Goal: Information Seeking & Learning: Learn about a topic

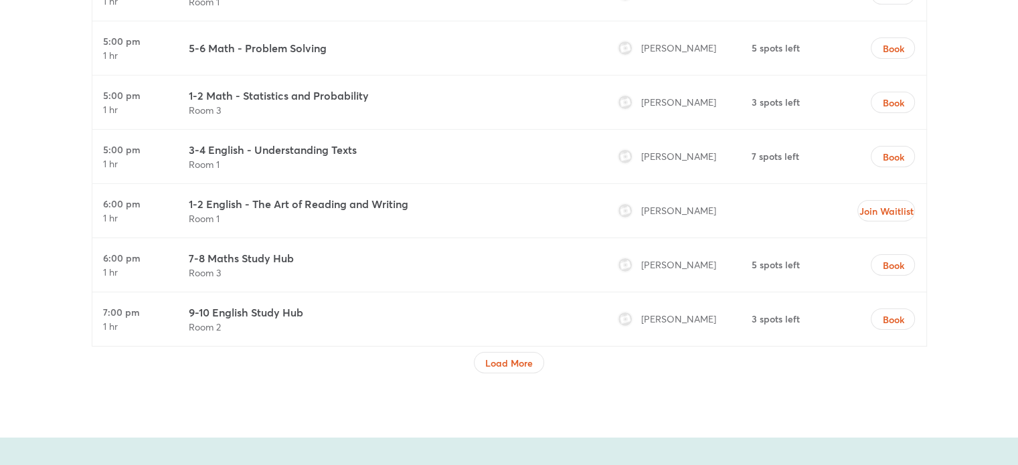
scroll to position [4463, 0]
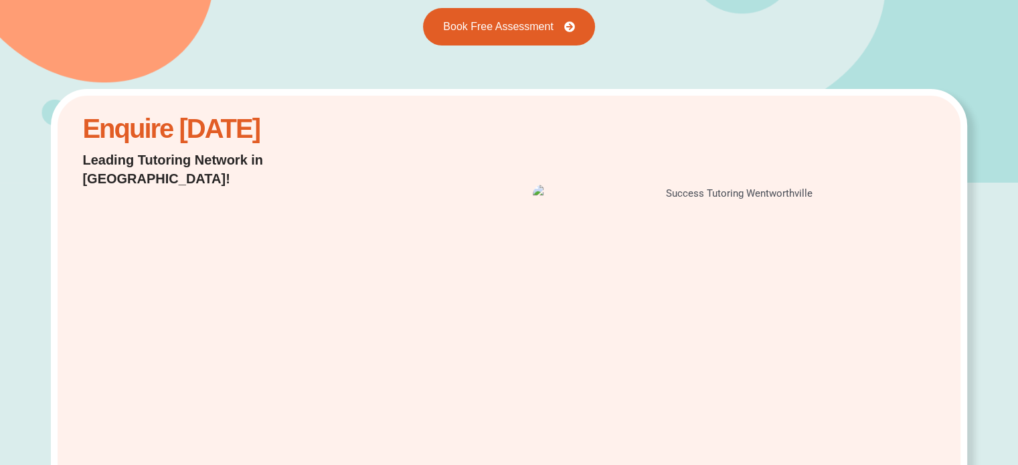
scroll to position [0, 0]
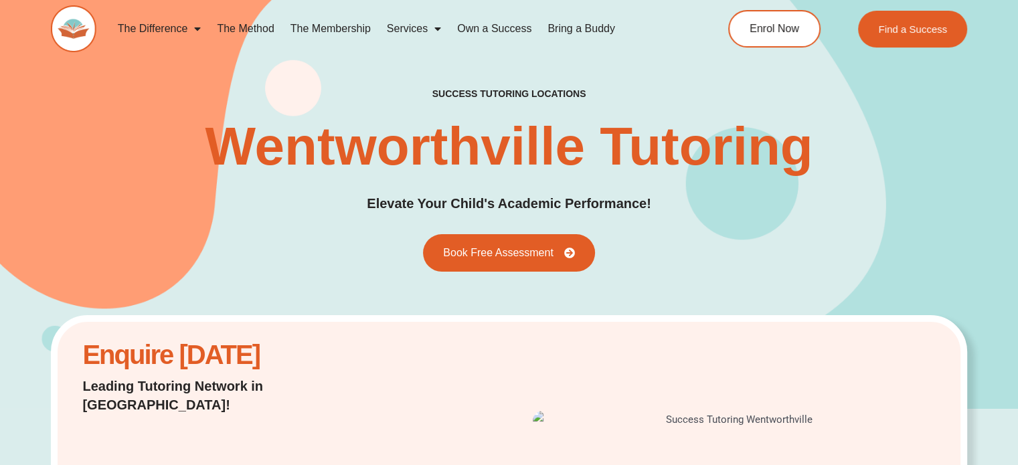
click at [257, 29] on link "The Method" at bounding box center [245, 28] width 73 height 31
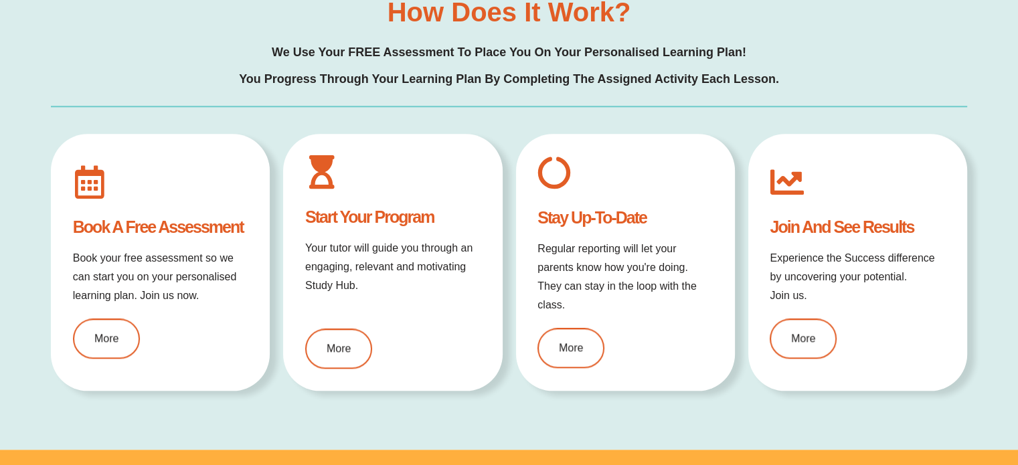
scroll to position [1490, 0]
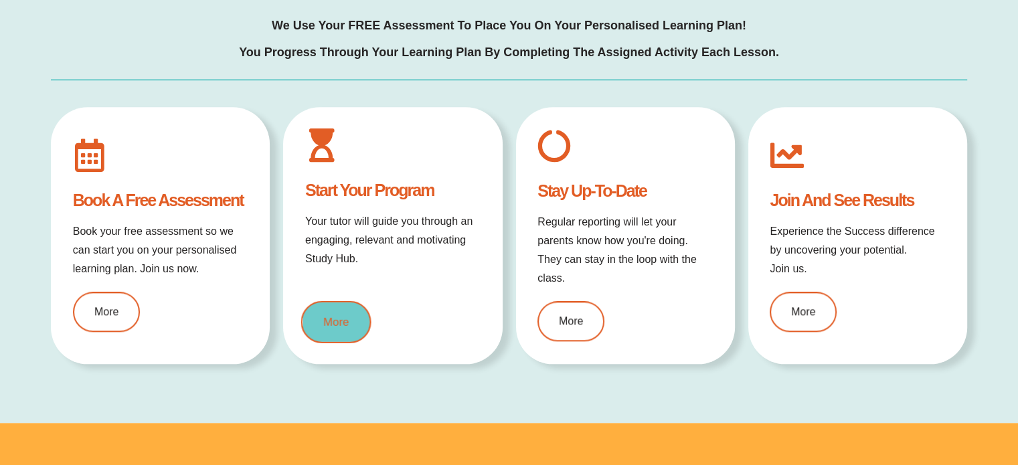
click at [349, 320] on link "More" at bounding box center [336, 322] width 70 height 42
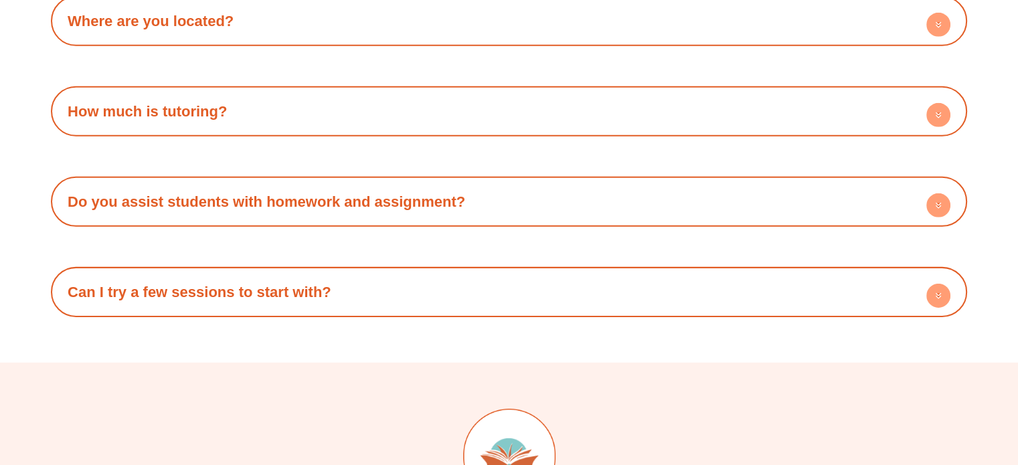
scroll to position [4196, 0]
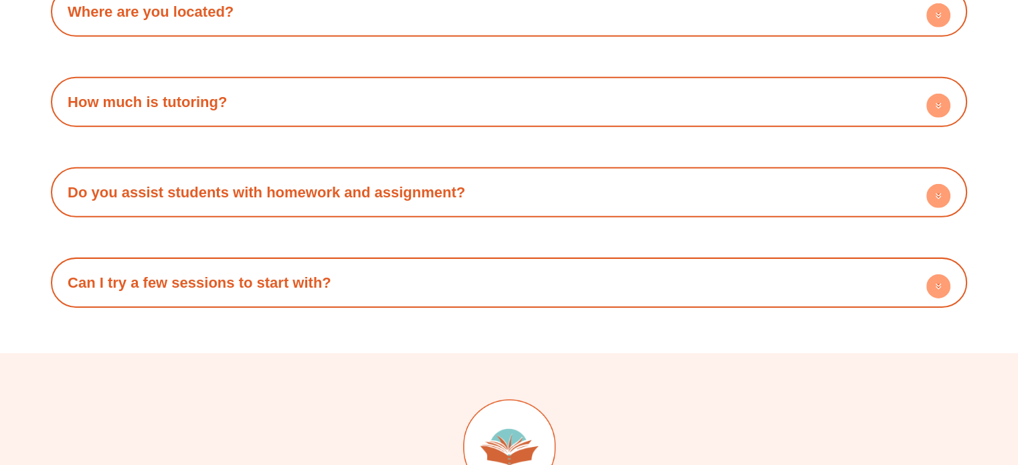
click at [945, 184] on circle at bounding box center [939, 196] width 24 height 24
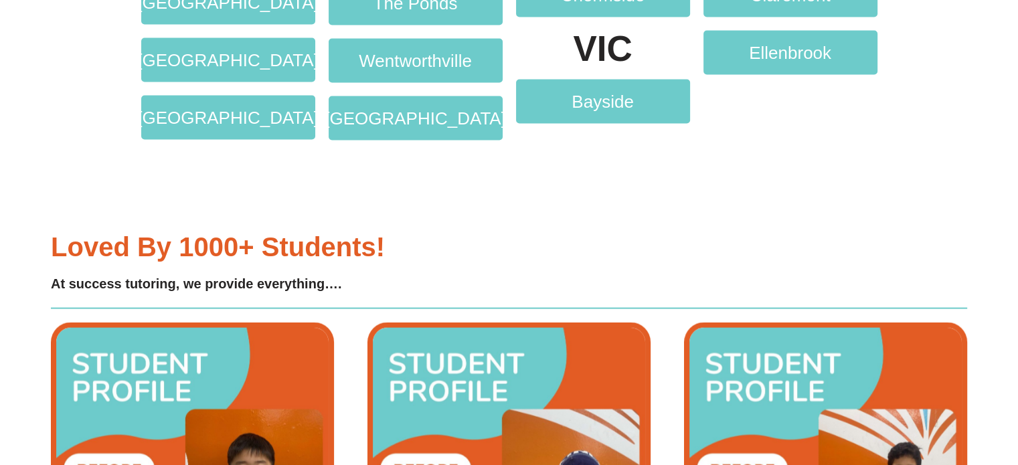
scroll to position [3073, 0]
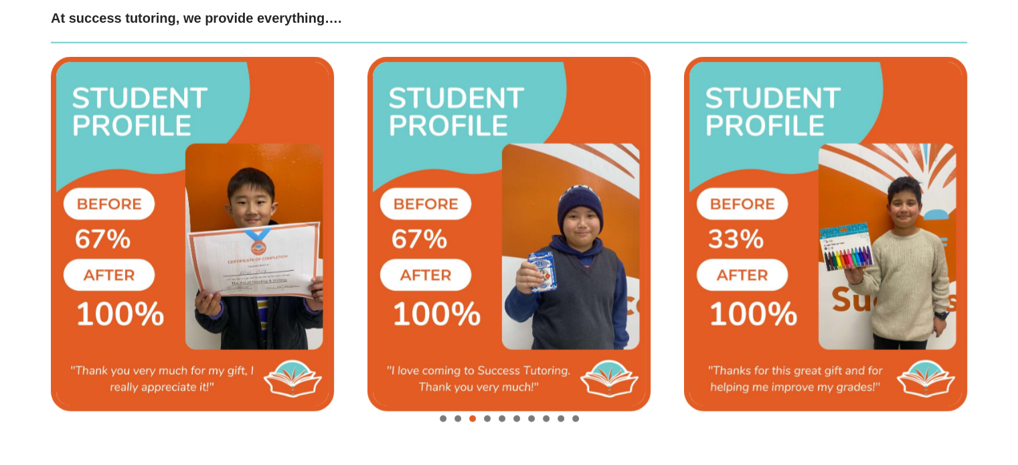
click at [487, 418] on span "Go to slide 4" at bounding box center [487, 419] width 7 height 7
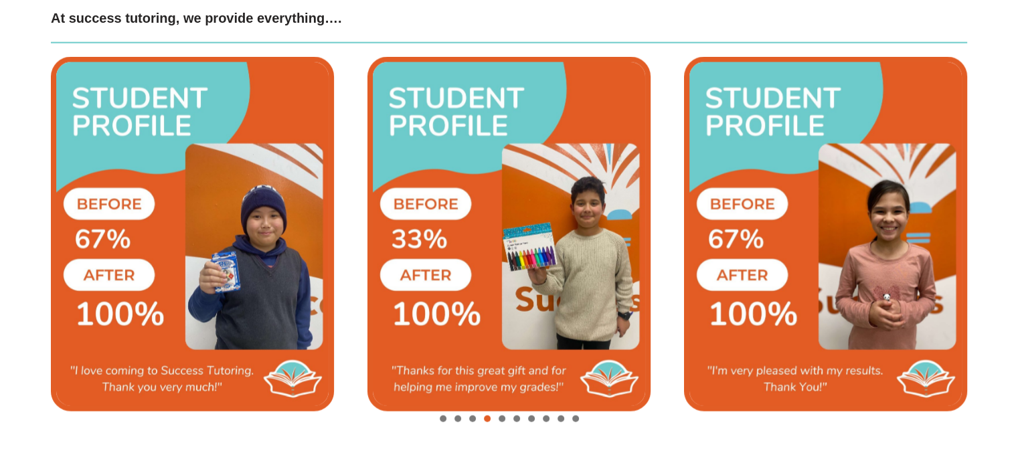
click at [502, 417] on span "Go to slide 5" at bounding box center [502, 419] width 7 height 7
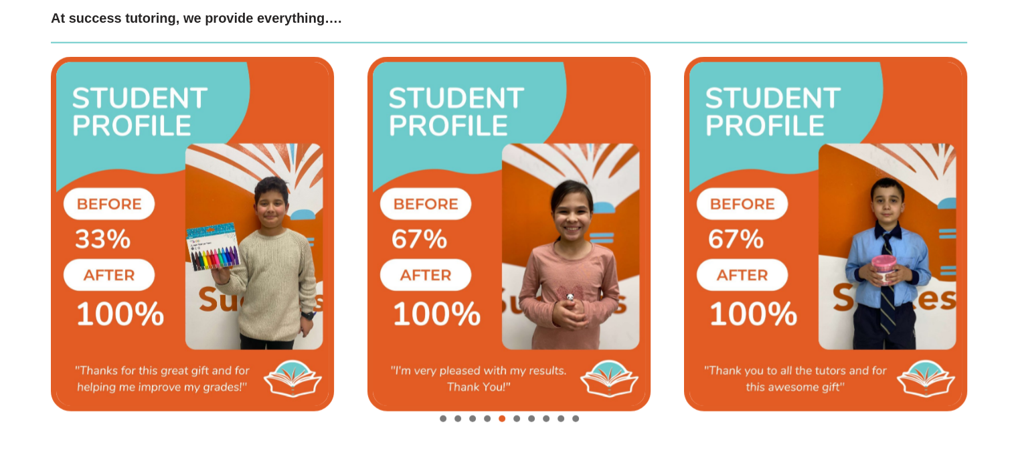
click at [514, 417] on span "Go to slide 6" at bounding box center [517, 419] width 7 height 7
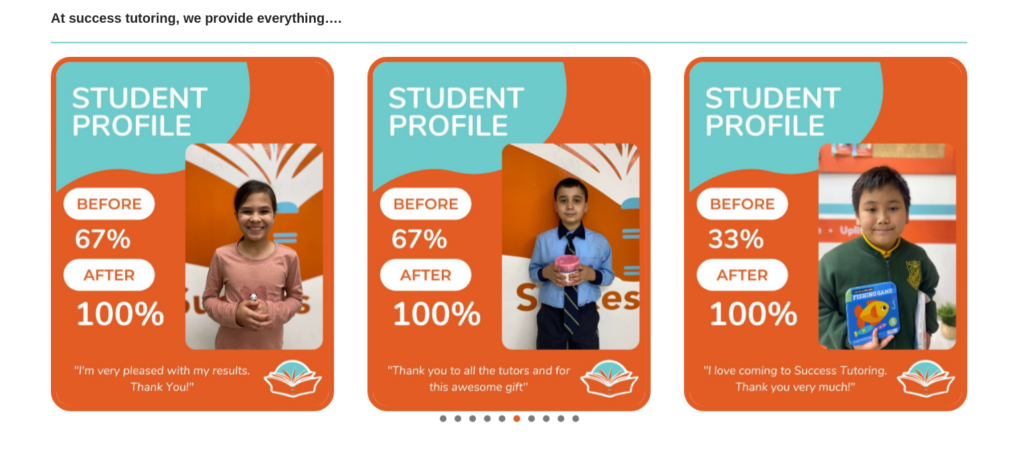
click at [534, 418] on span "Go to slide 7" at bounding box center [531, 419] width 7 height 7
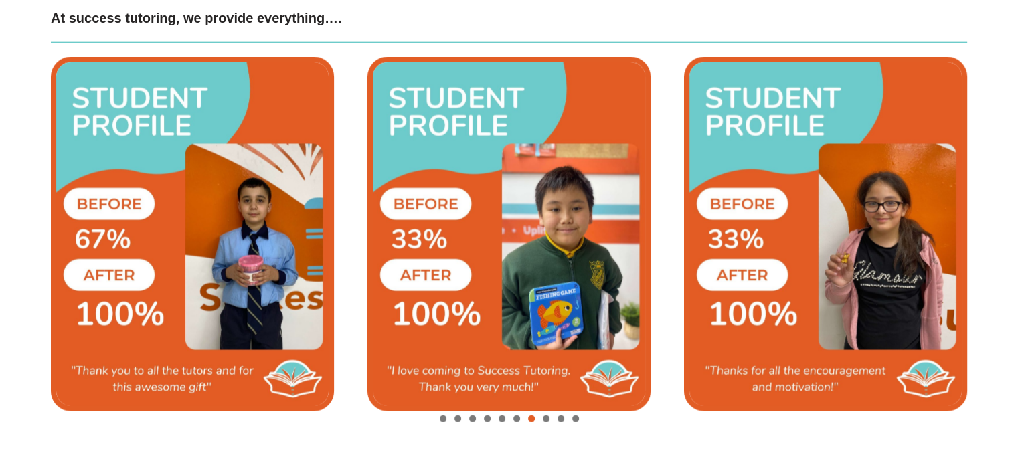
click at [546, 418] on span "Go to slide 8" at bounding box center [546, 419] width 7 height 7
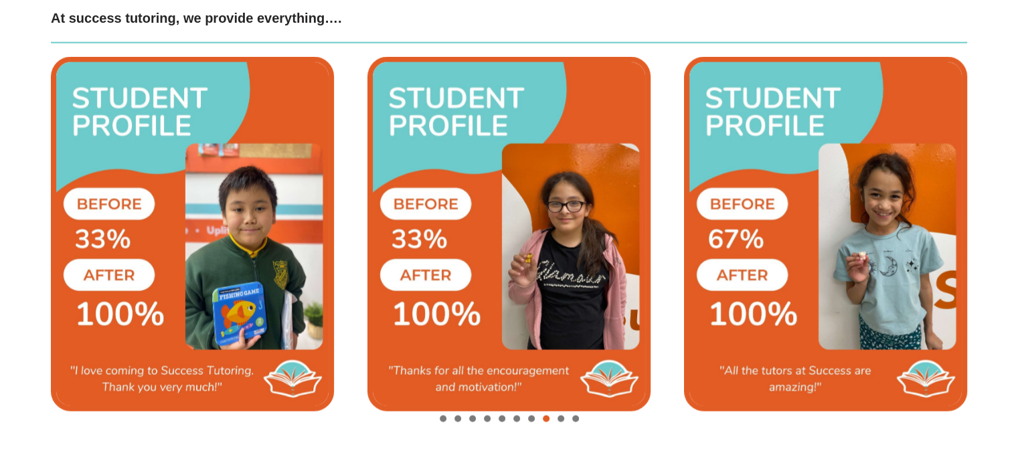
click at [561, 417] on span "Go to slide 9" at bounding box center [561, 419] width 7 height 7
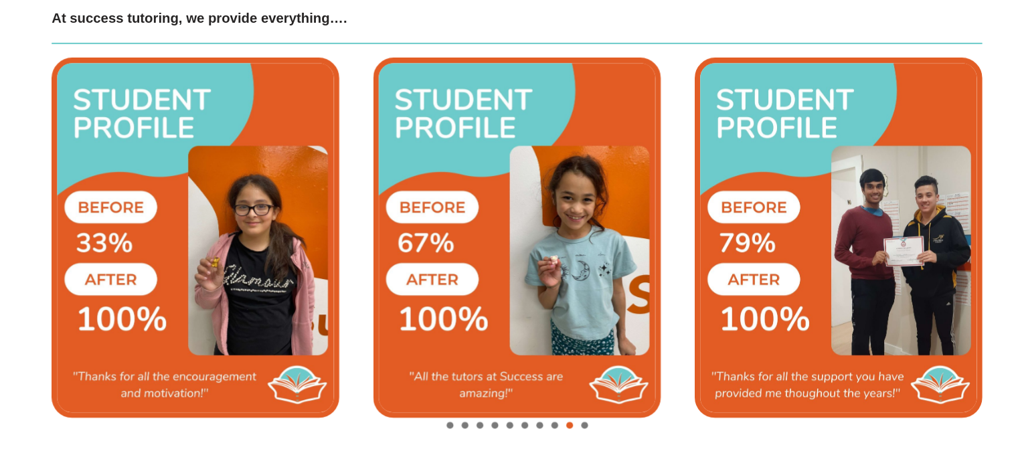
scroll to position [3069, 0]
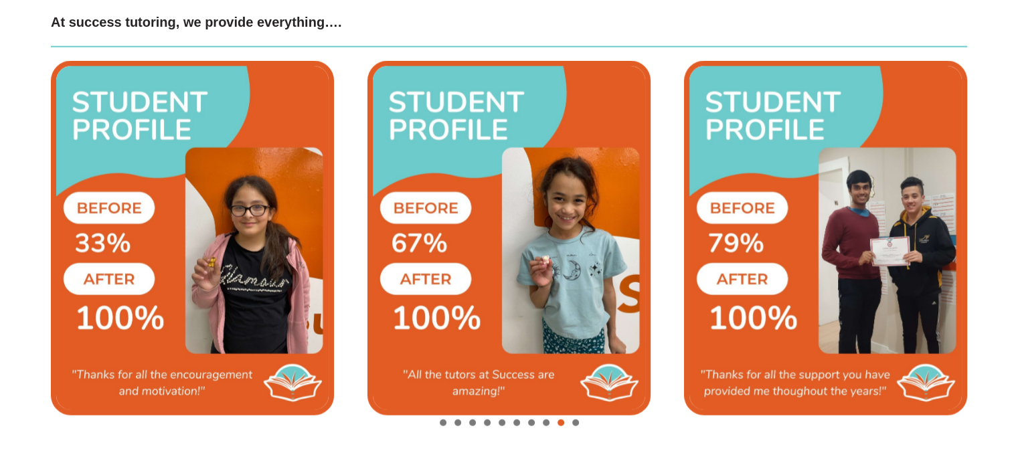
click at [575, 417] on div "Image Carousel" at bounding box center [509, 423] width 917 height 19
click at [575, 423] on span "Go to slide 10" at bounding box center [575, 423] width 7 height 7
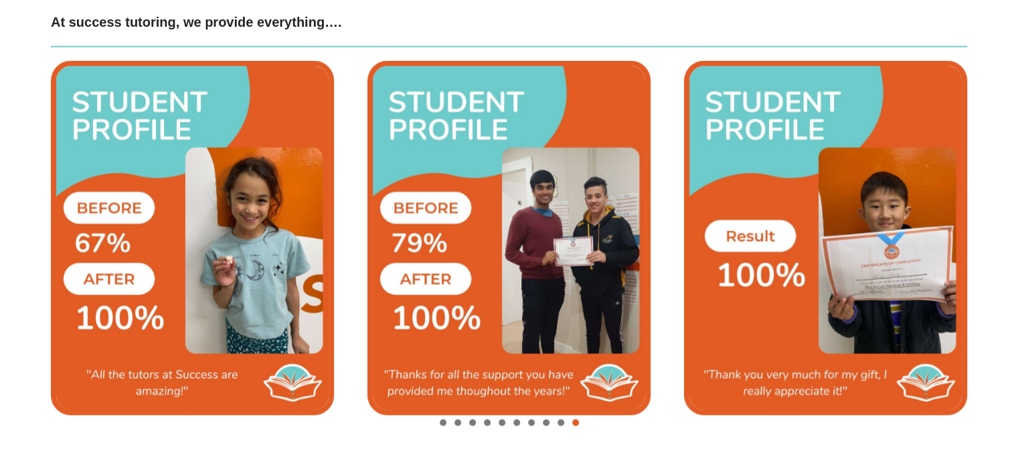
click at [442, 421] on span "Go to slide 1" at bounding box center [443, 423] width 7 height 7
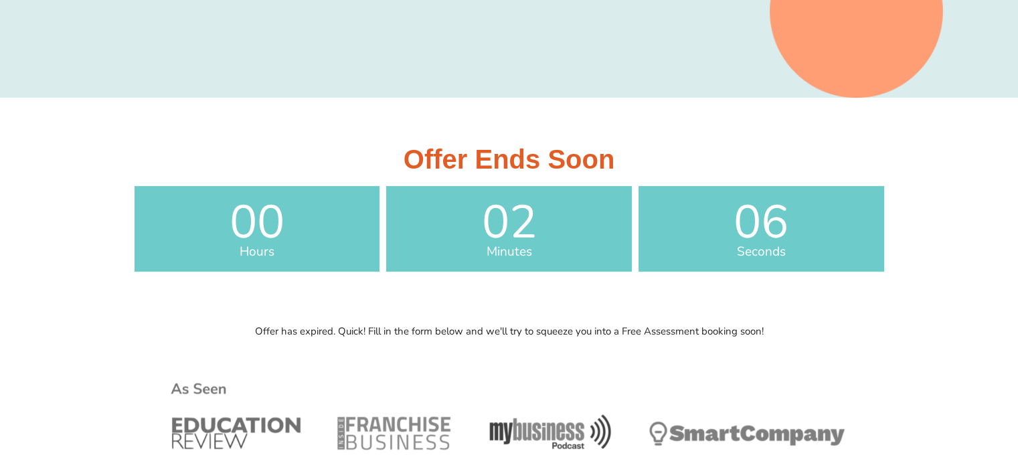
scroll to position [0, 0]
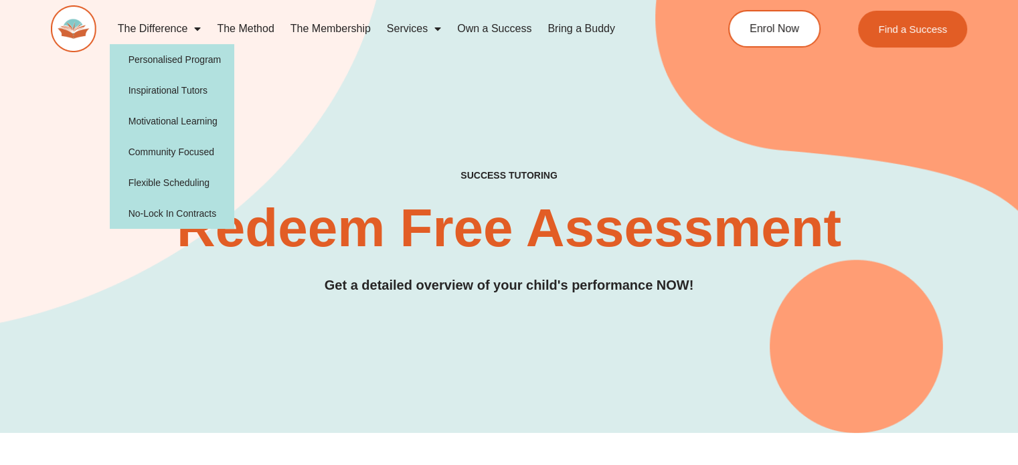
click at [198, 28] on span "Menu" at bounding box center [193, 29] width 13 height 24
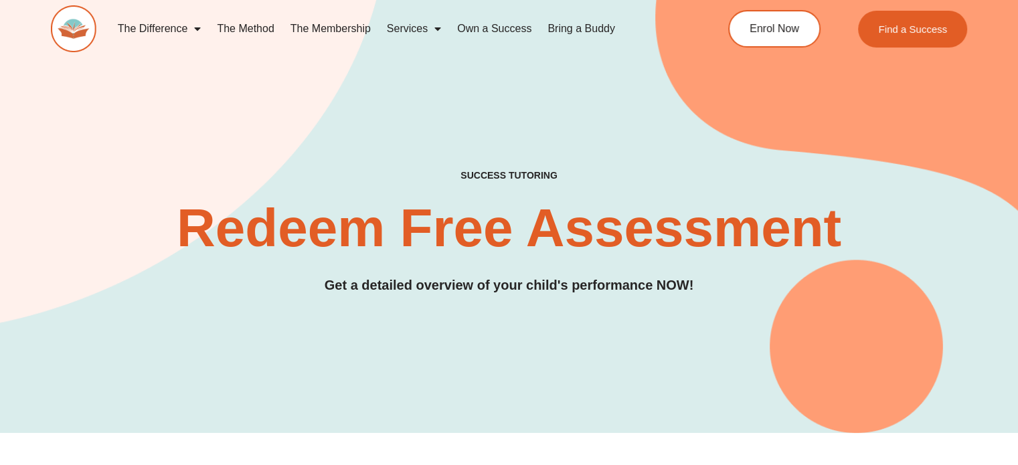
click at [198, 28] on span "Menu" at bounding box center [193, 29] width 13 height 24
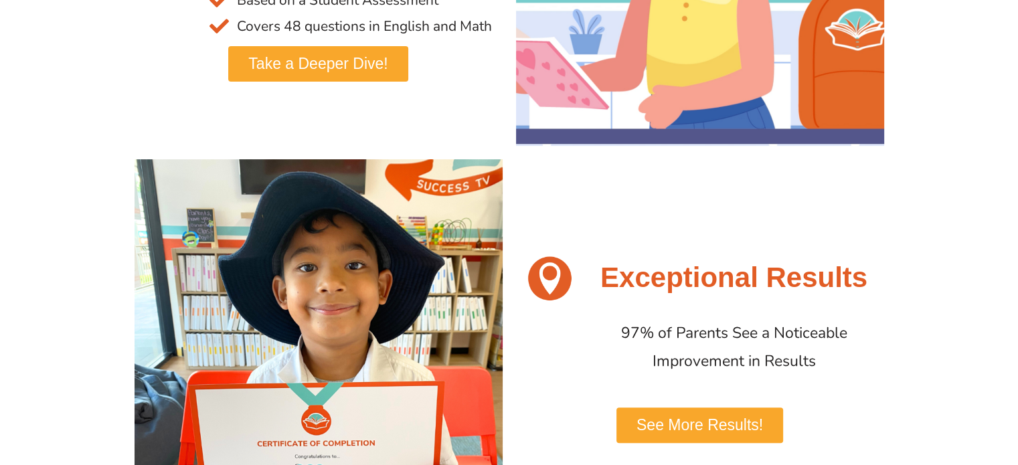
scroll to position [94, 0]
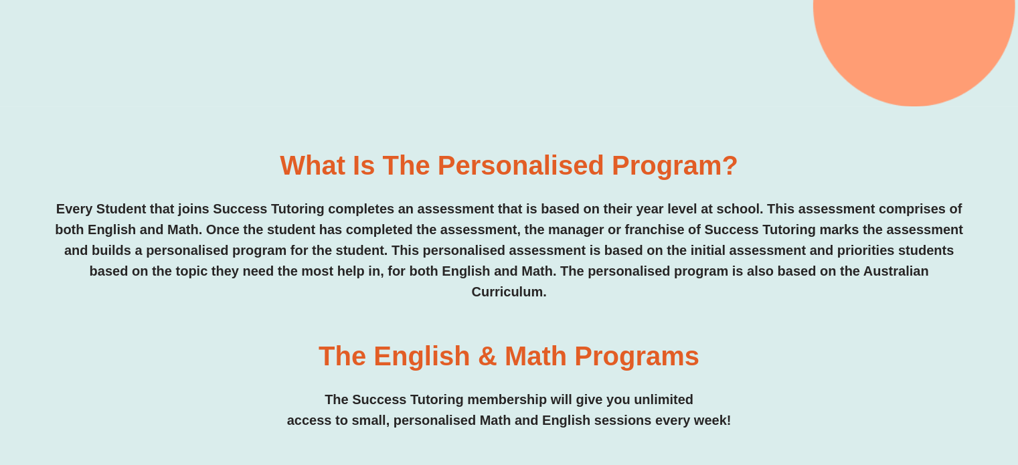
scroll to position [814, 0]
